Goal: Complete application form

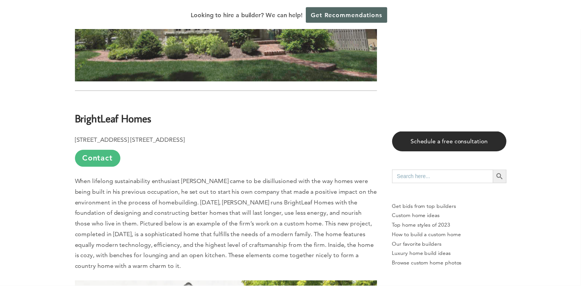
scroll to position [1720, 0]
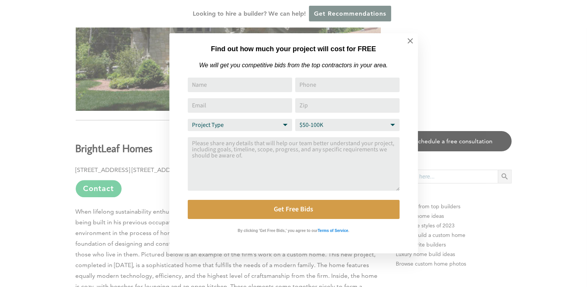
click at [486, 83] on div "Find out how much your project will cost for FREE We will get you competitive b…" at bounding box center [293, 143] width 587 height 287
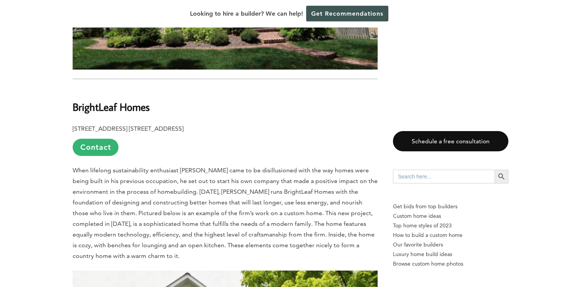
scroll to position [1759, 0]
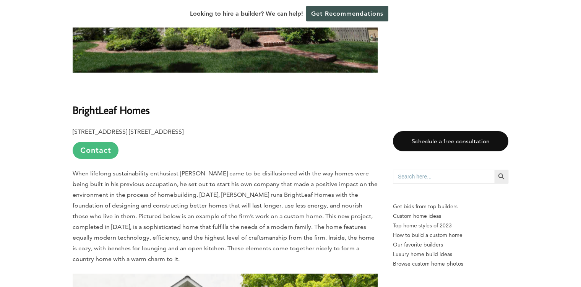
click at [97, 142] on link "Contact" at bounding box center [96, 150] width 46 height 17
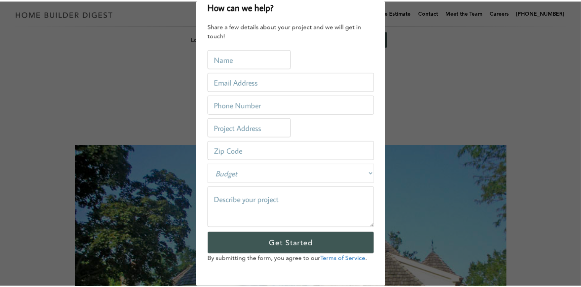
scroll to position [0, 0]
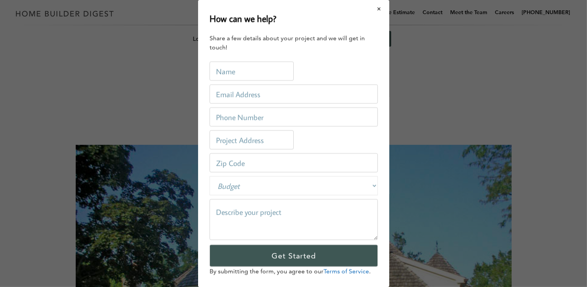
drag, startPoint x: 375, startPoint y: 8, endPoint x: 368, endPoint y: 15, distance: 10.0
click at [375, 8] on button "Close modal" at bounding box center [379, 9] width 20 height 16
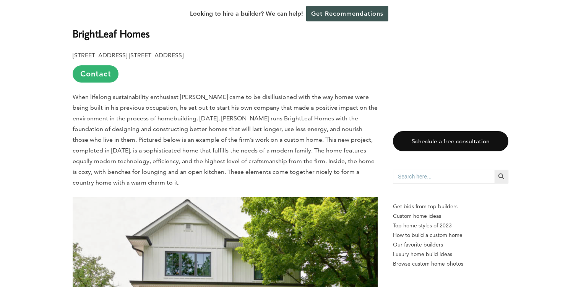
scroll to position [1797, 0]
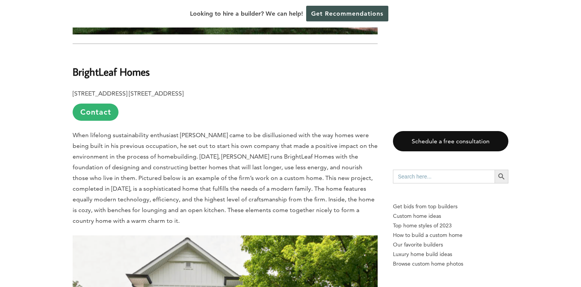
click at [404, 174] on input "Search for:" at bounding box center [444, 177] width 102 height 14
click at [99, 104] on link "Contact" at bounding box center [96, 112] width 46 height 17
click at [0, 0] on div "How can we help? Share a few details about your project and we will get in touc…" at bounding box center [0, 0] width 0 height 0
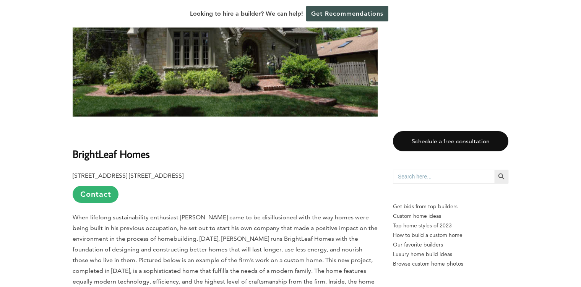
scroll to position [1759, 0]
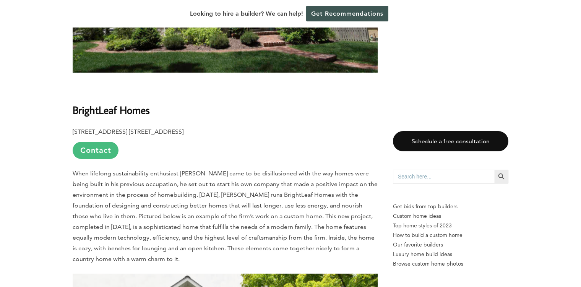
click at [96, 142] on link "Contact" at bounding box center [96, 150] width 46 height 17
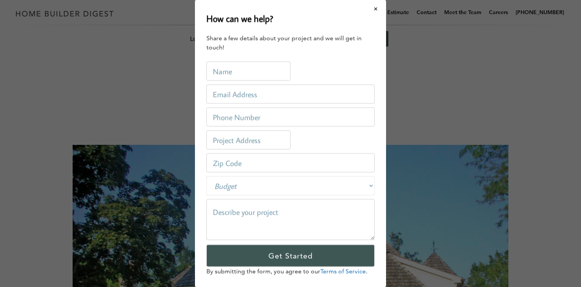
scroll to position [0, 0]
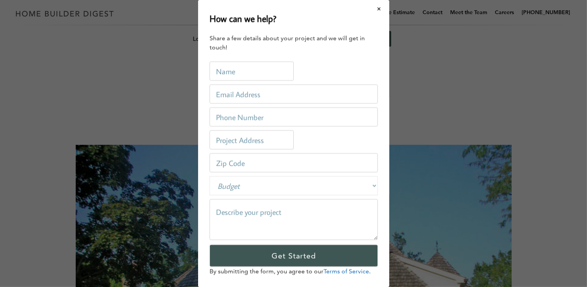
click at [96, 130] on div "How can we help? Share a few details about your project and we will get in touc…" at bounding box center [293, 143] width 587 height 287
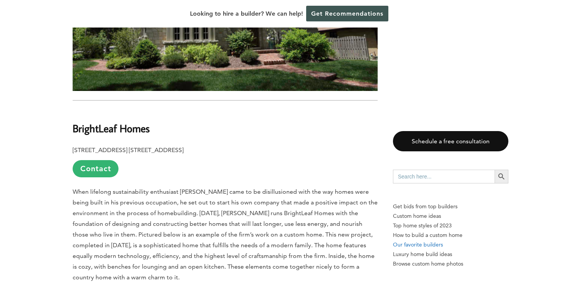
scroll to position [1759, 0]
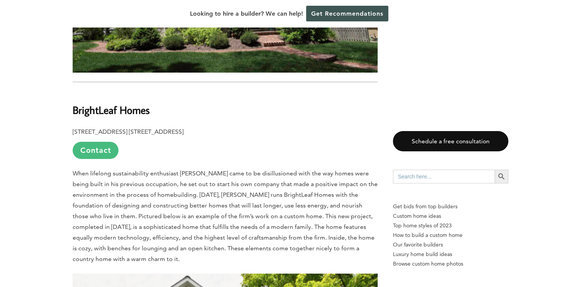
click at [88, 142] on link "Contact" at bounding box center [96, 150] width 46 height 17
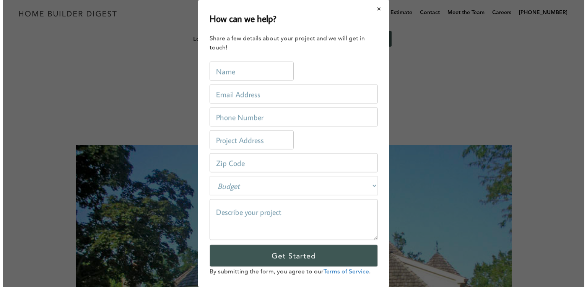
scroll to position [0, 0]
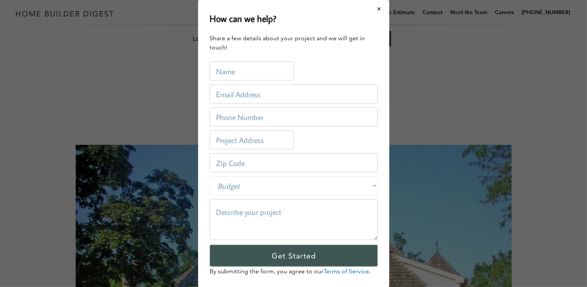
click at [221, 69] on input "text" at bounding box center [251, 71] width 84 height 19
type input "[PERSON_NAME]"
type input "[EMAIL_ADDRESS][DOMAIN_NAME]"
type input "6302481390"
type input "[STREET_ADDRESS]"
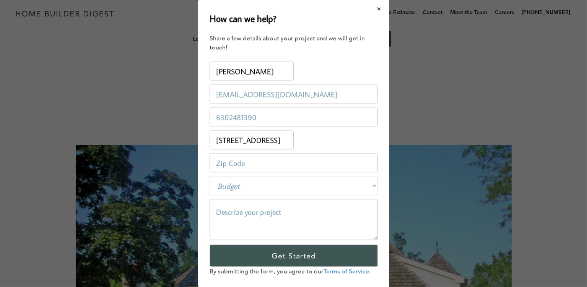
type input "60154"
click at [219, 73] on input "[PERSON_NAME]" at bounding box center [251, 71] width 84 height 19
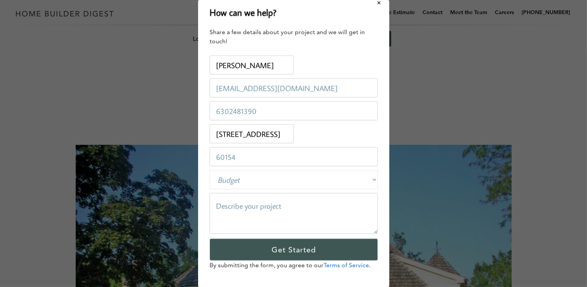
scroll to position [12, 0]
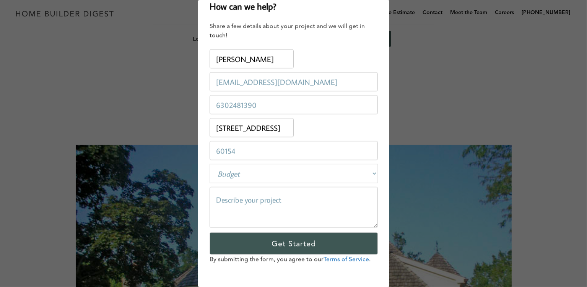
type input "[PERSON_NAME]"
click at [223, 196] on textarea at bounding box center [293, 207] width 168 height 41
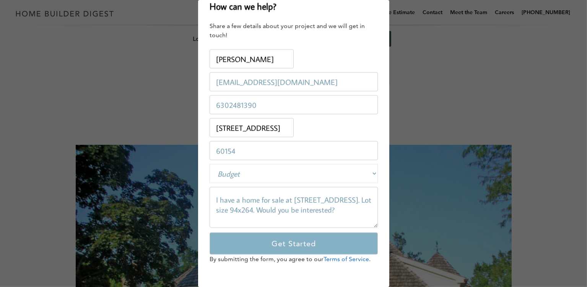
type textarea "I have a home for sale at [STREET_ADDRESS]. Lot size 94x264. Would you be inter…"
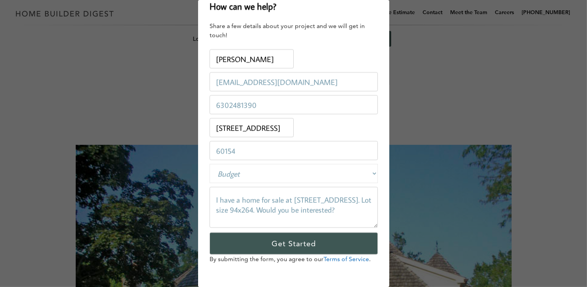
drag, startPoint x: 289, startPoint y: 244, endPoint x: 312, endPoint y: 266, distance: 31.7
click at [289, 244] on input "Get Started" at bounding box center [293, 243] width 168 height 22
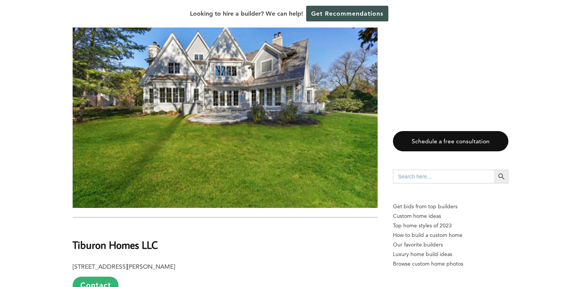
scroll to position [2867, 0]
